Goal: Task Accomplishment & Management: Use online tool/utility

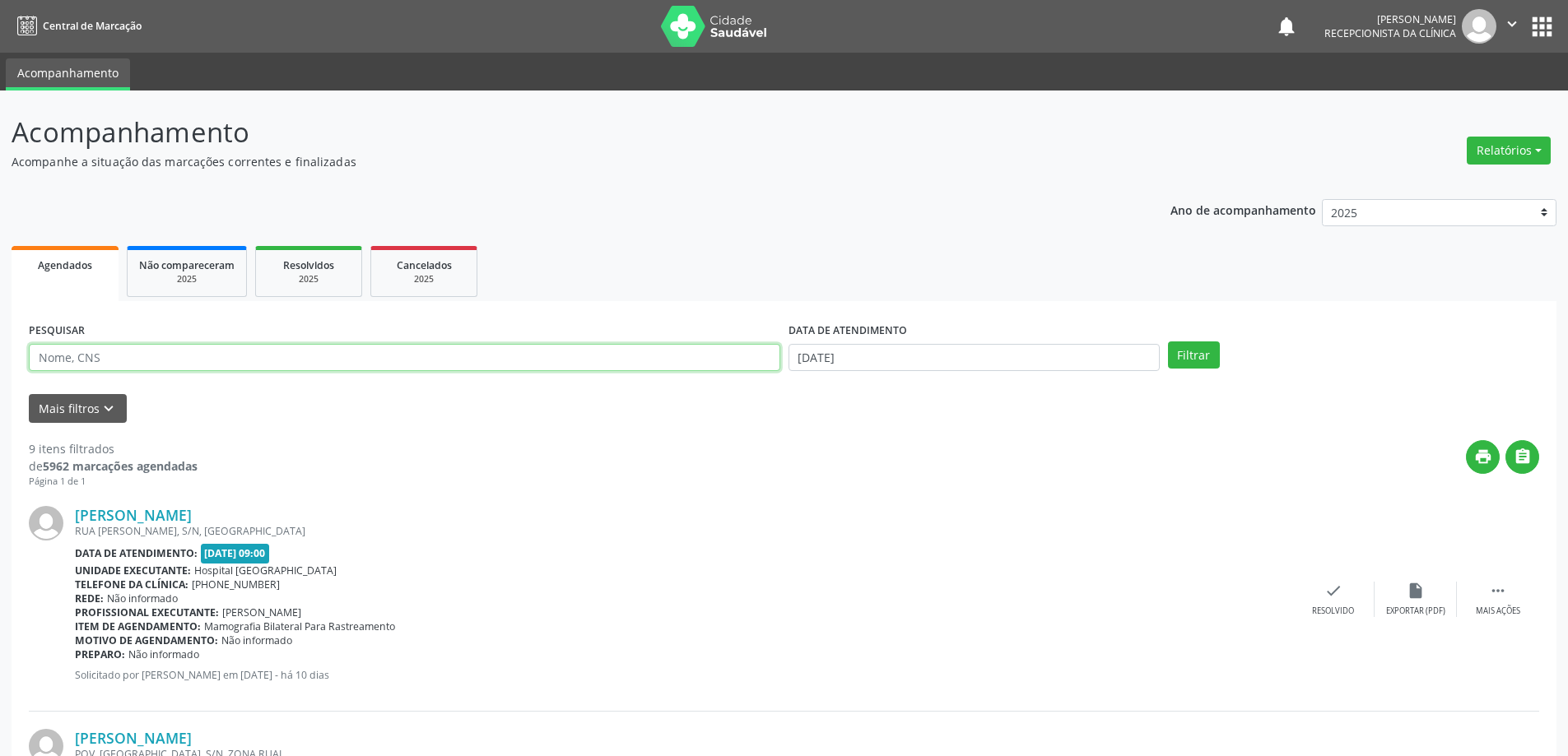
click at [599, 354] on input "text" at bounding box center [404, 358] width 751 height 28
type input "[PERSON_NAME]"
click at [852, 360] on input "[DATE]" at bounding box center [973, 358] width 371 height 28
click at [909, 553] on span "24" at bounding box center [915, 540] width 32 height 32
type input "[DATE]"
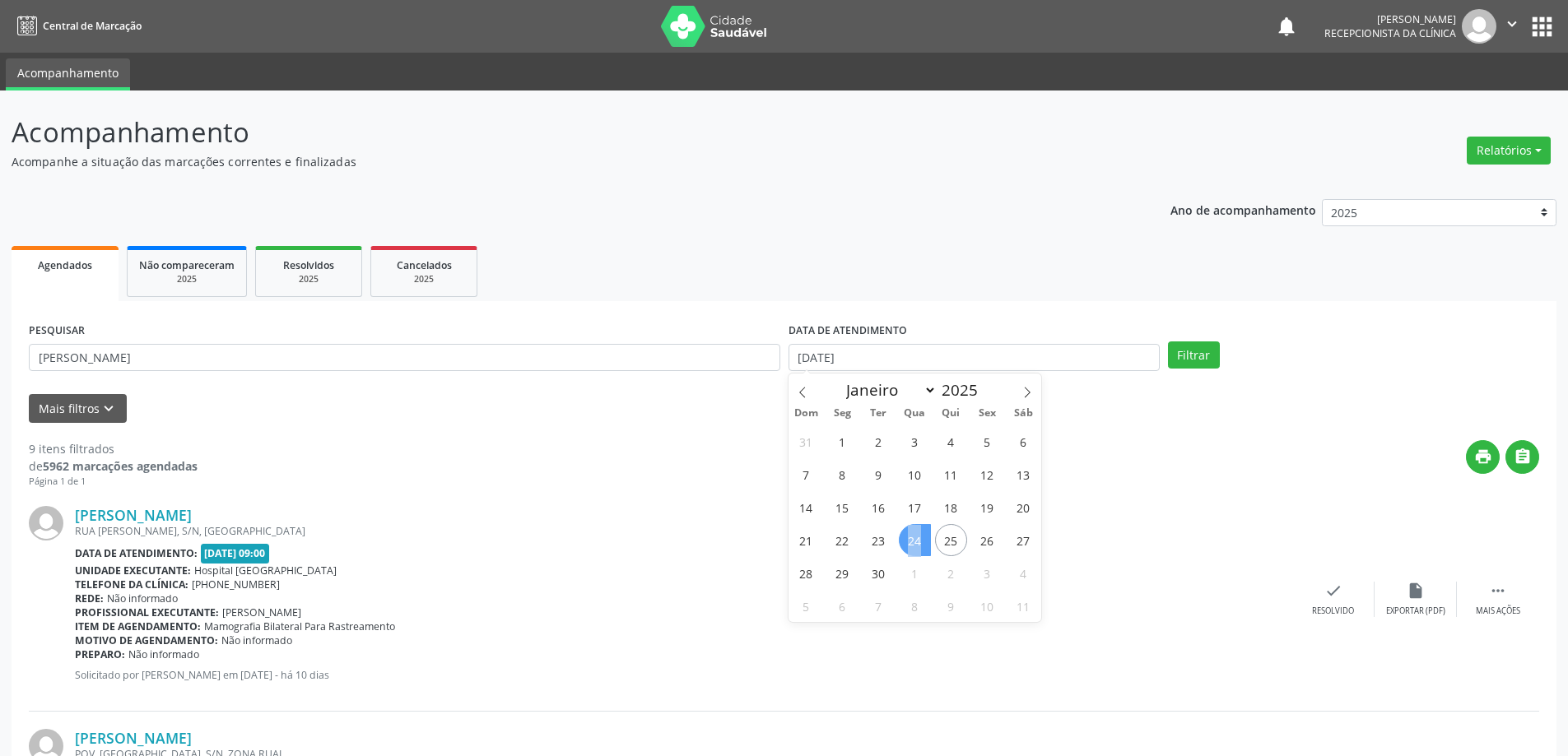
click at [909, 553] on span "24" at bounding box center [915, 540] width 32 height 32
drag, startPoint x: 1199, startPoint y: 351, endPoint x: 1205, endPoint y: 365, distance: 15.2
click at [1200, 357] on button "Filtrar" at bounding box center [1193, 355] width 52 height 28
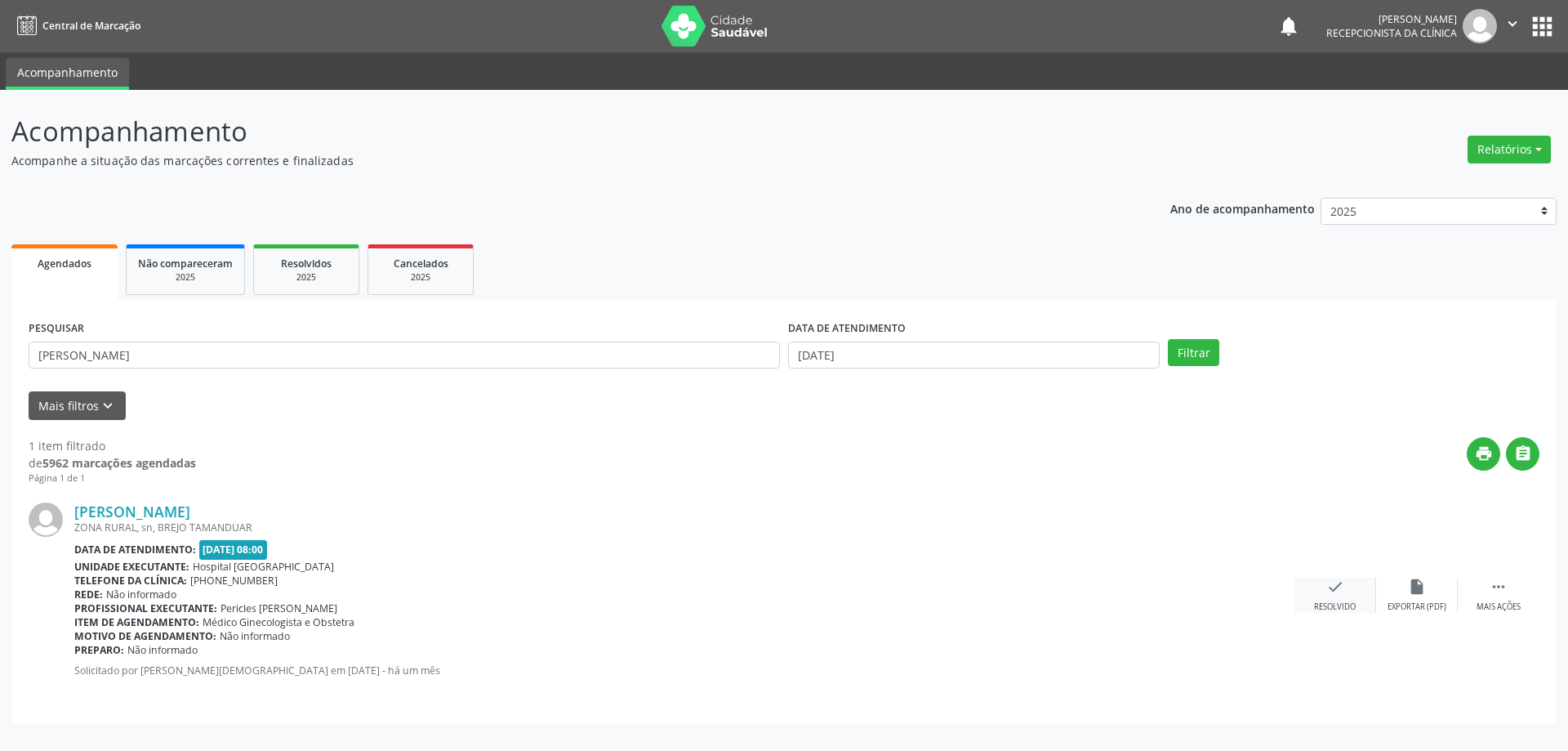
click at [1319, 599] on div "check Resolvido" at bounding box center [1335, 595] width 81 height 36
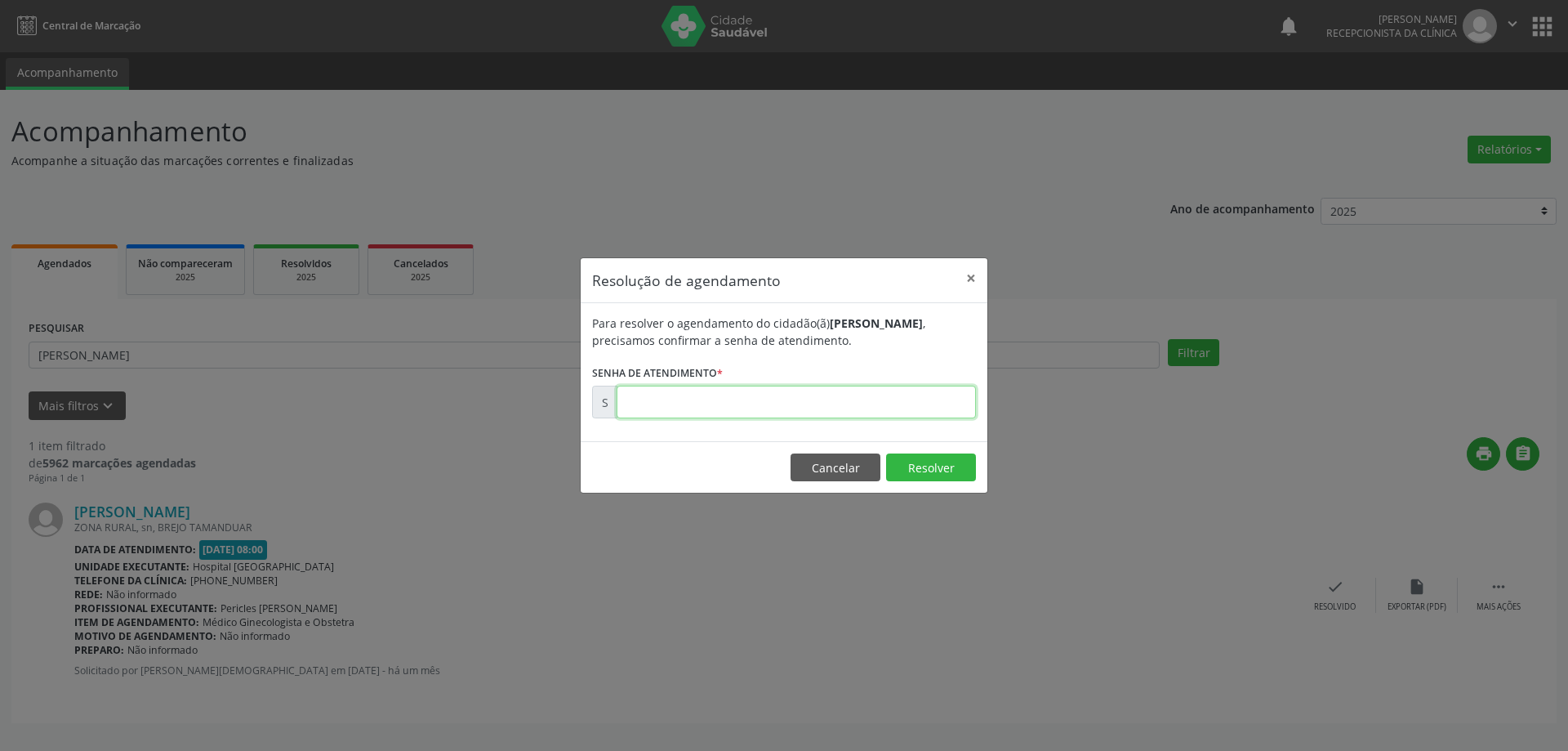
click at [896, 402] on input "text" at bounding box center [796, 402] width 359 height 33
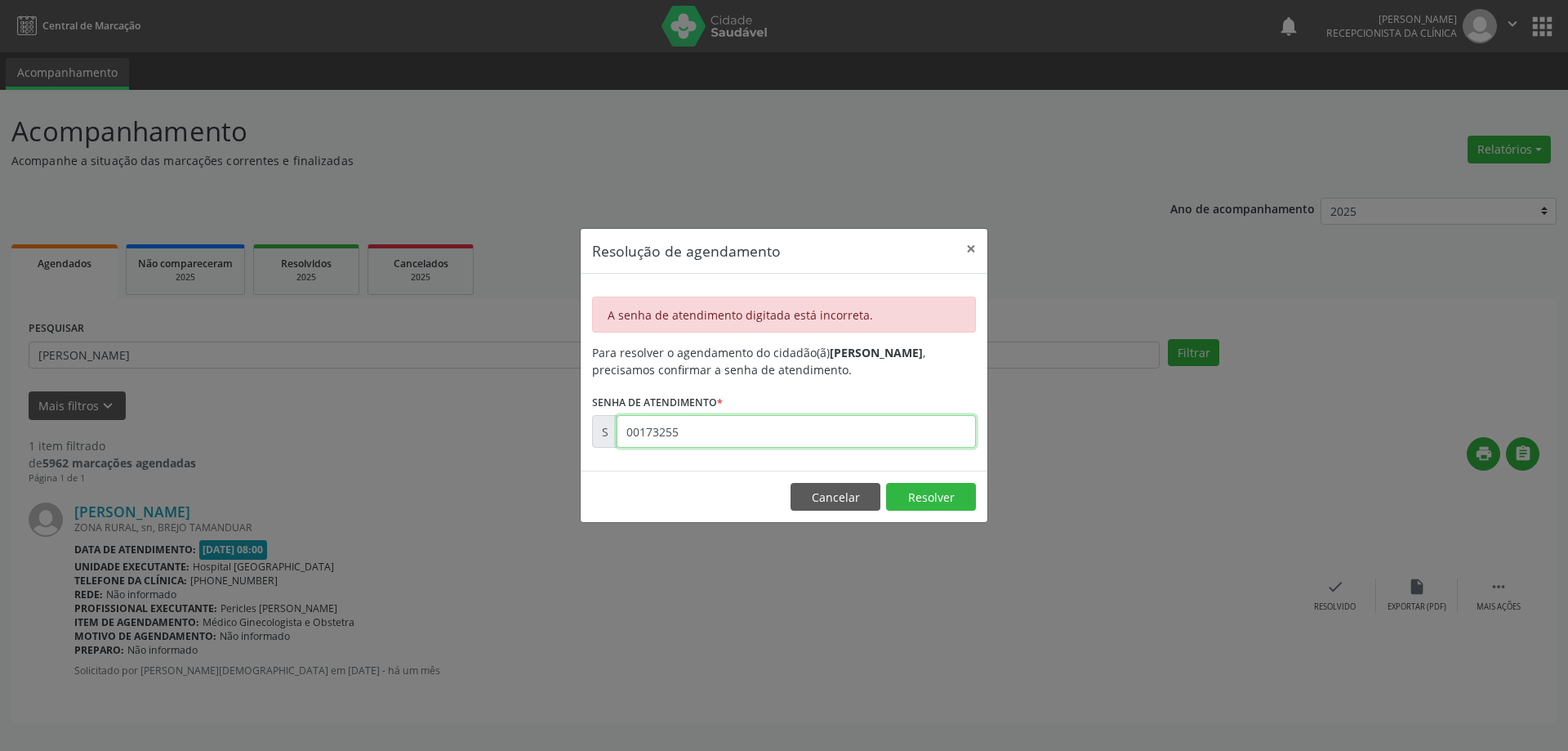
drag, startPoint x: 753, startPoint y: 444, endPoint x: 646, endPoint y: 442, distance: 107.0
click at [648, 443] on input "00173255" at bounding box center [796, 432] width 359 height 33
click at [940, 481] on footer "Cancelar Resolver" at bounding box center [784, 496] width 407 height 51
click at [750, 424] on input "01735555" at bounding box center [796, 432] width 359 height 33
type input "00173555"
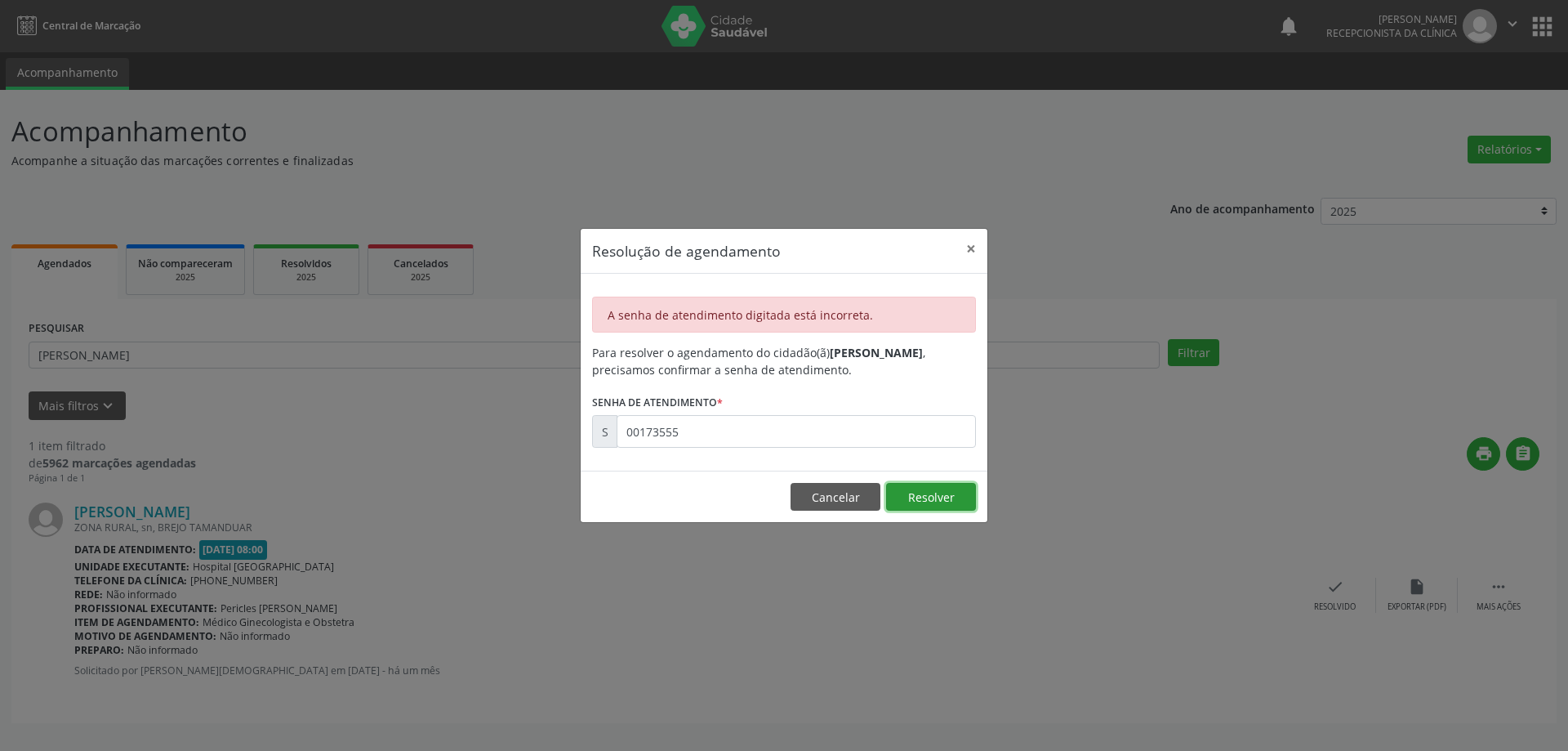
click at [922, 493] on button "Resolver" at bounding box center [931, 497] width 90 height 28
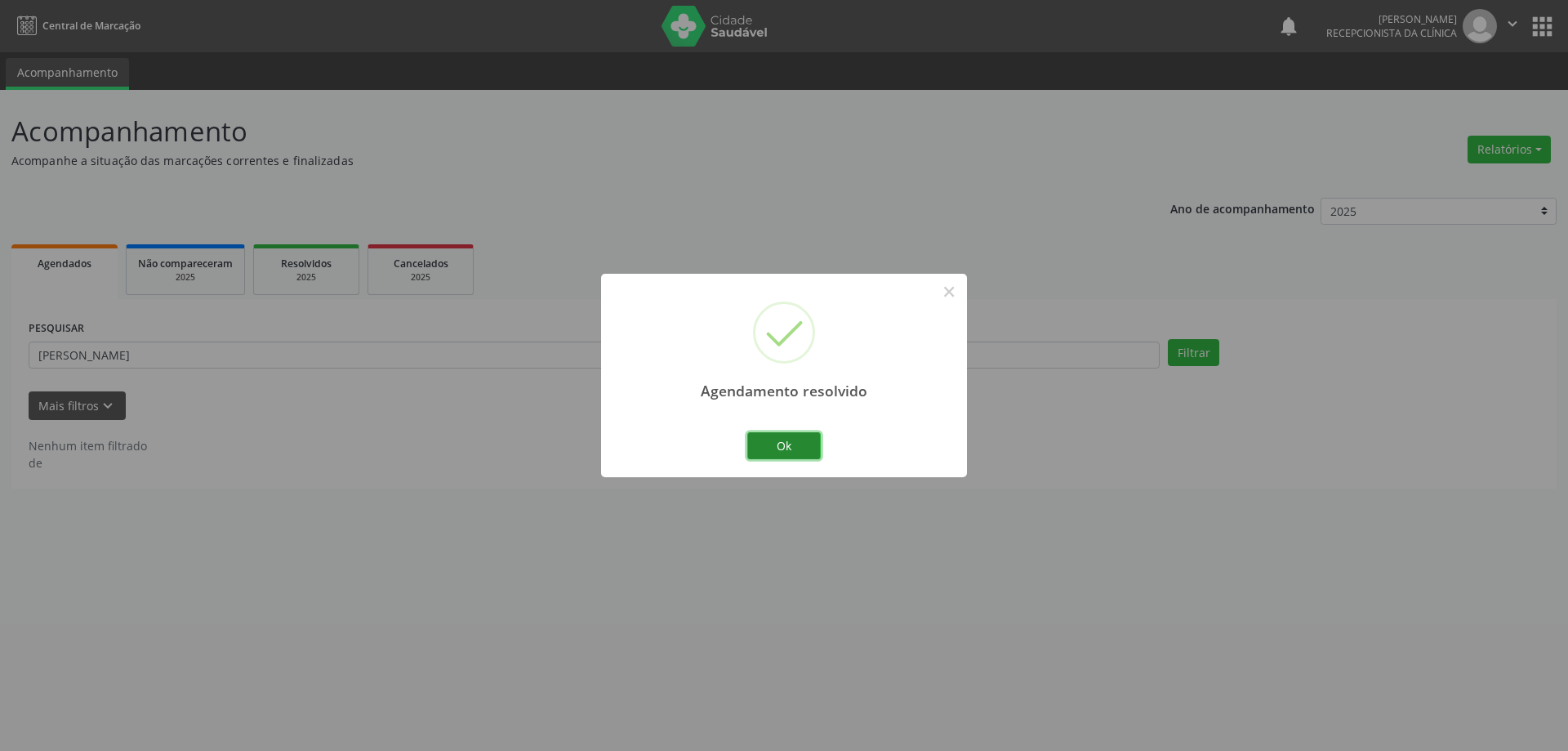
click at [766, 447] on button "Ok" at bounding box center [784, 446] width 74 height 28
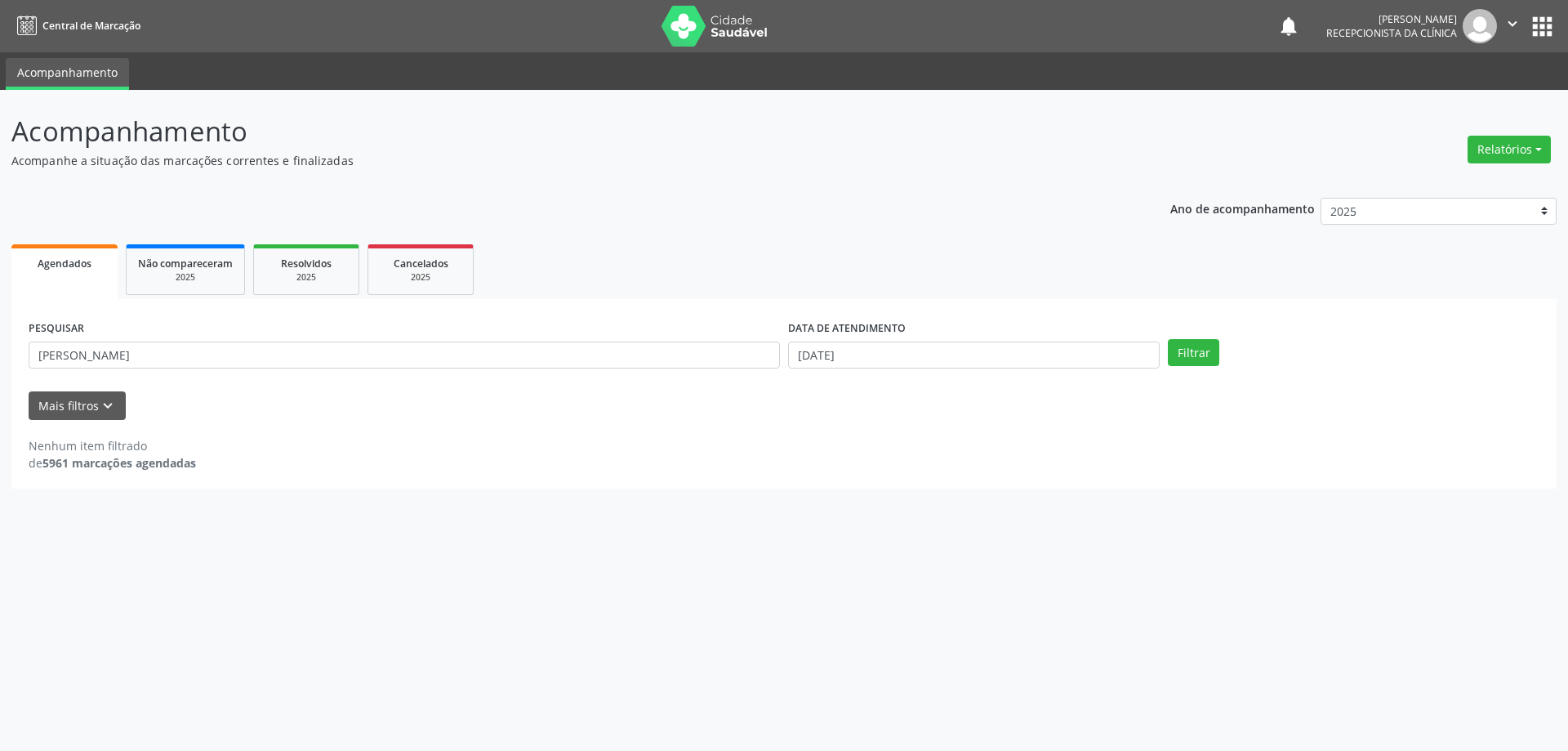
click at [768, 561] on div "Acompanhamento Acompanhe a situação das marcações correntes e finalizadas Relat…" at bounding box center [784, 421] width 1568 height 661
